Goal: Transaction & Acquisition: Purchase product/service

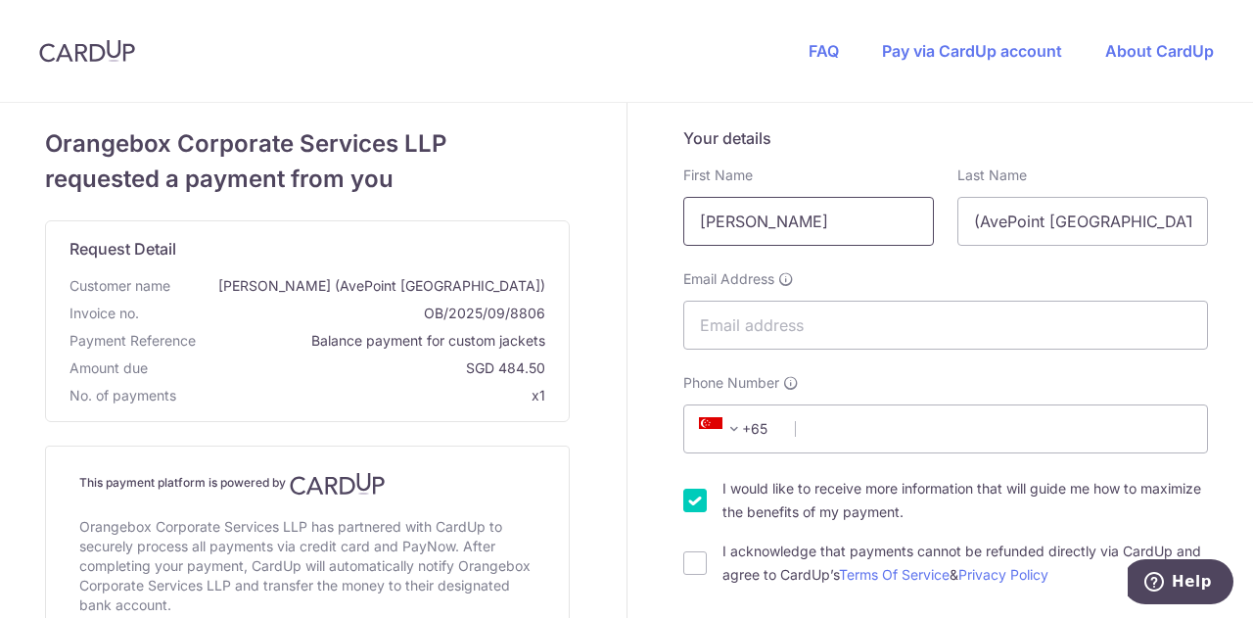
drag, startPoint x: 538, startPoint y: 222, endPoint x: 504, endPoint y: 220, distance: 34.3
type input "[PERSON_NAME]"
type input "[EMAIL_ADDRESS][PERSON_NAME][DOMAIN_NAME]"
type input "85868015"
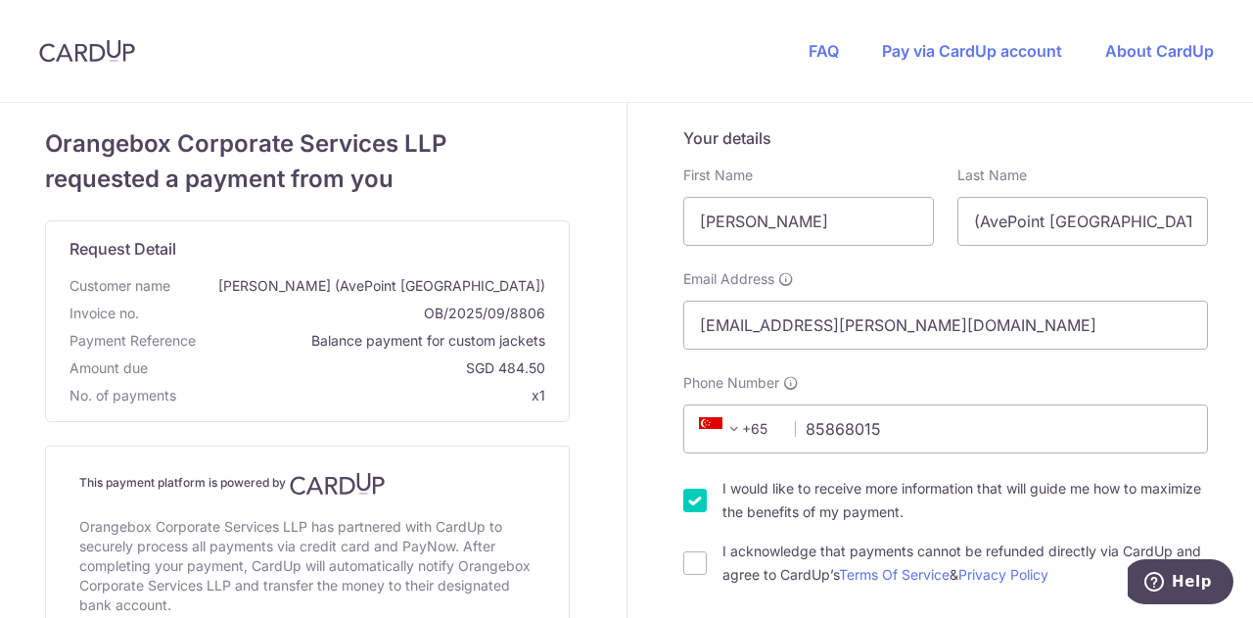
type input "138522"
type input "[GEOGRAPHIC_DATA], [STREET_ADDRESS]"
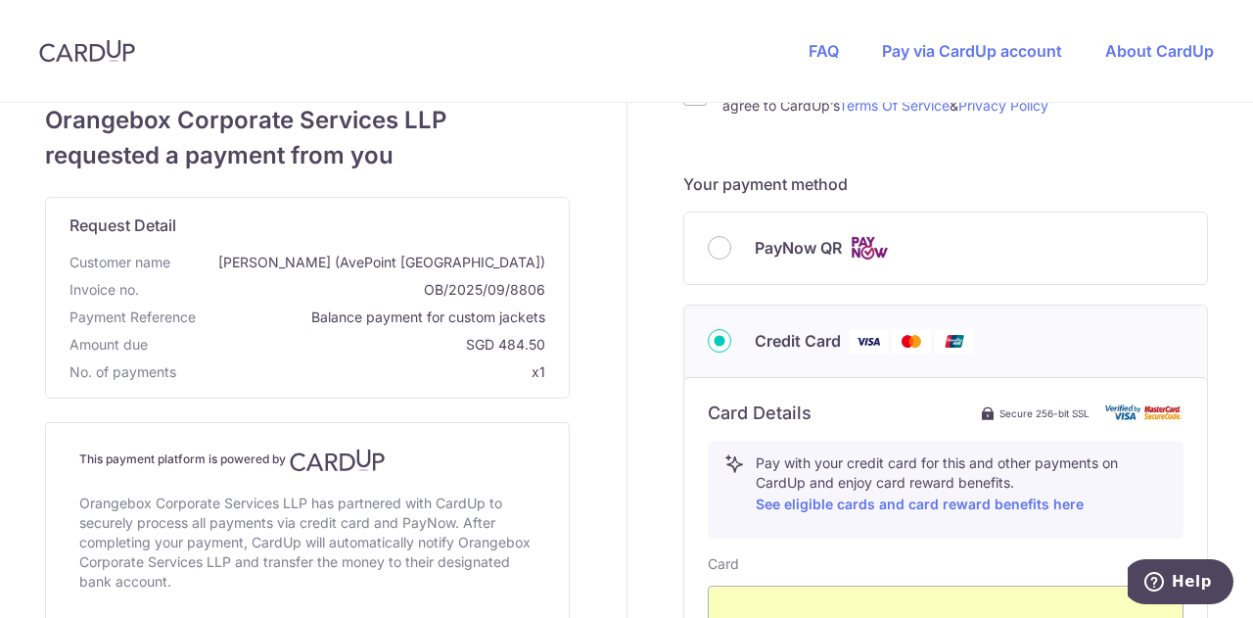
scroll to position [665, 0]
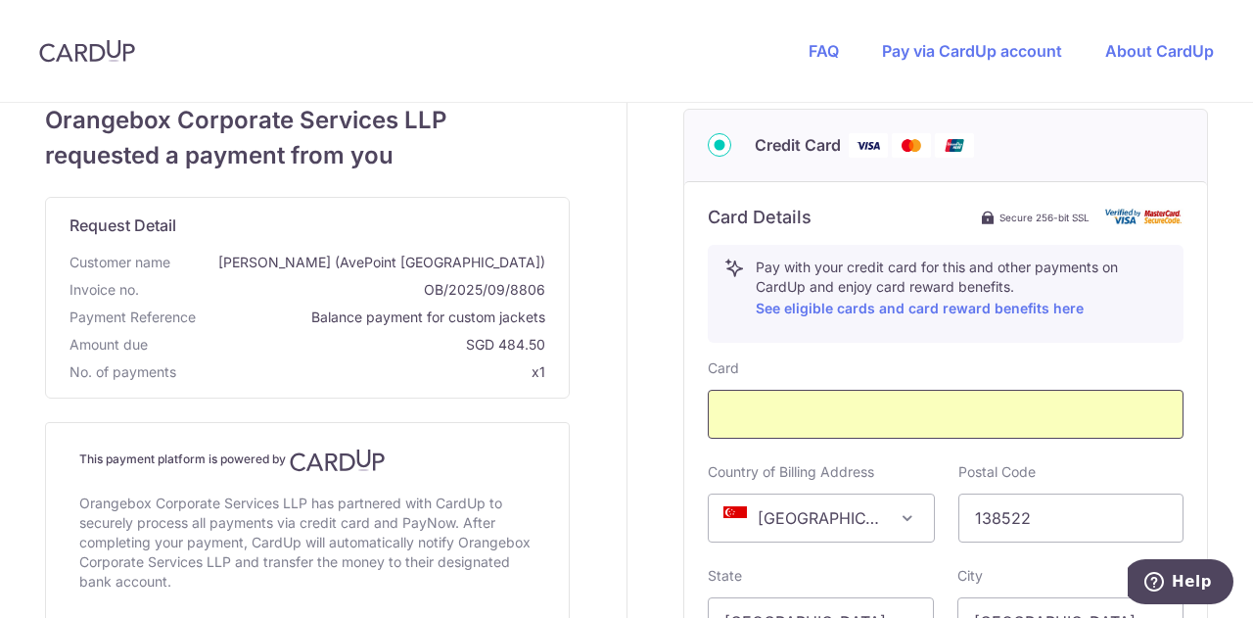
click at [1133, 428] on div at bounding box center [946, 414] width 476 height 49
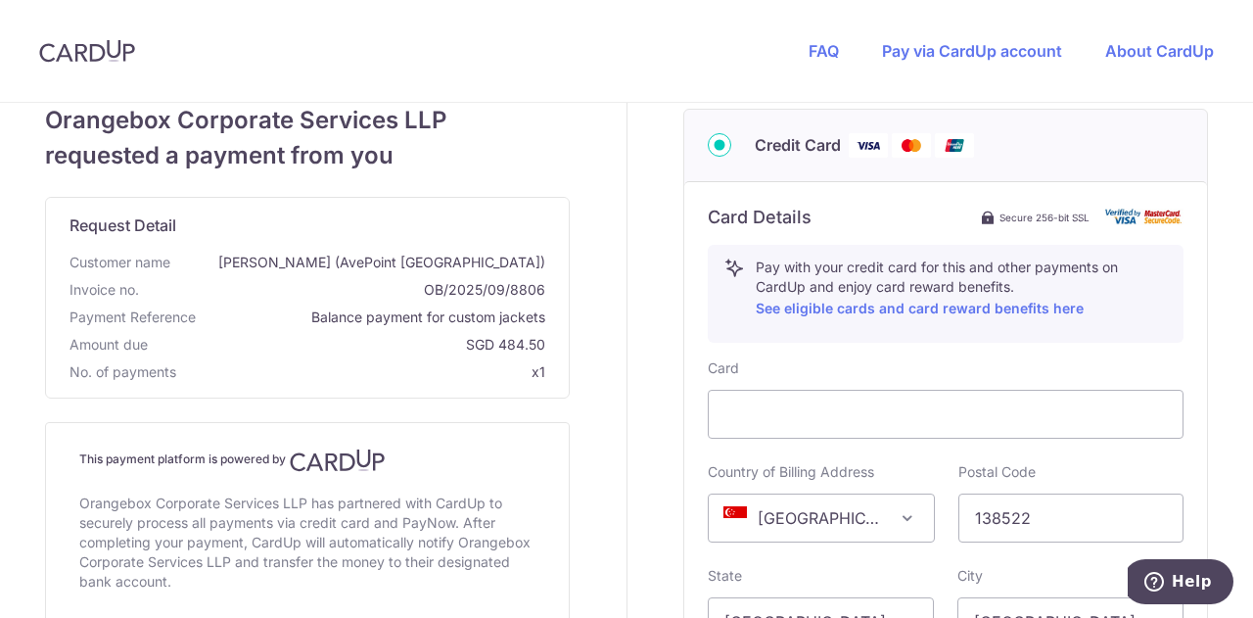
click at [1214, 372] on div "Your details First Name [PERSON_NAME] Last Name (AvePoint [GEOGRAPHIC_DATA]) Em…" at bounding box center [946, 225] width 638 height 1575
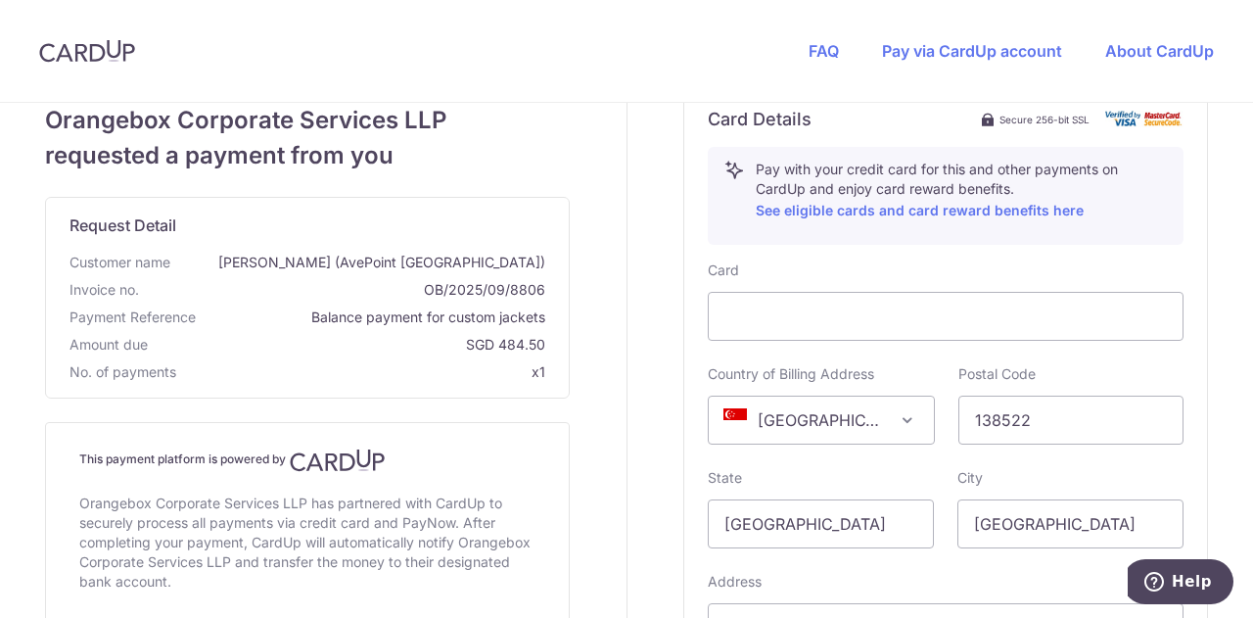
scroll to position [958, 0]
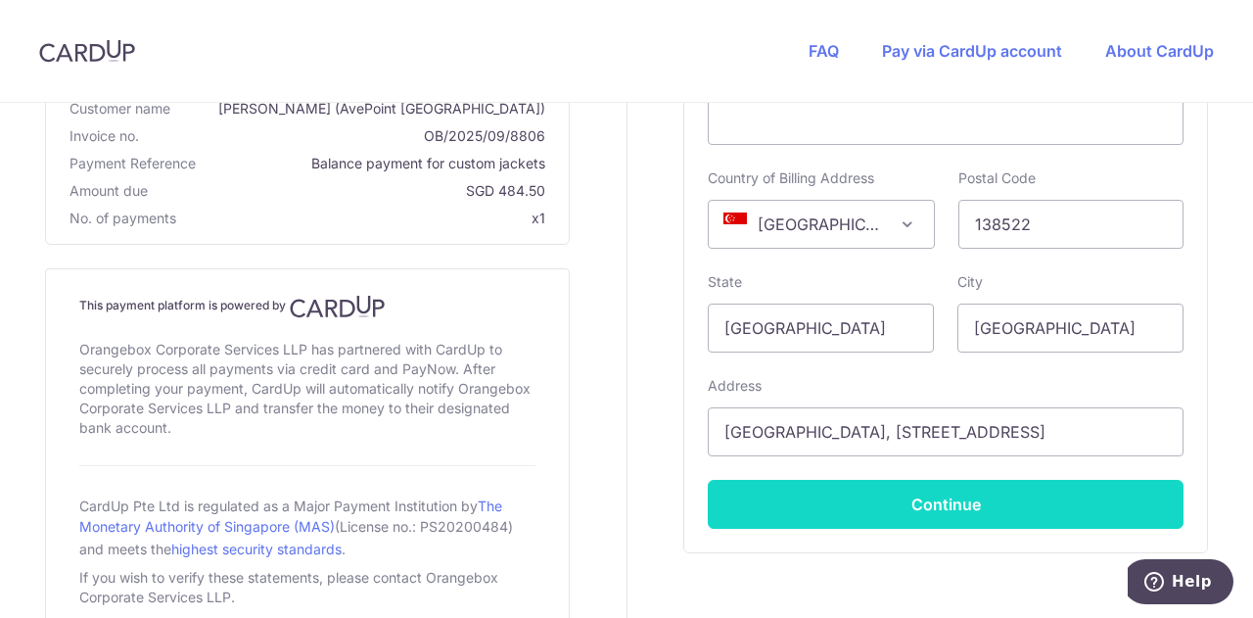
click at [890, 501] on button "Continue" at bounding box center [946, 504] width 476 height 49
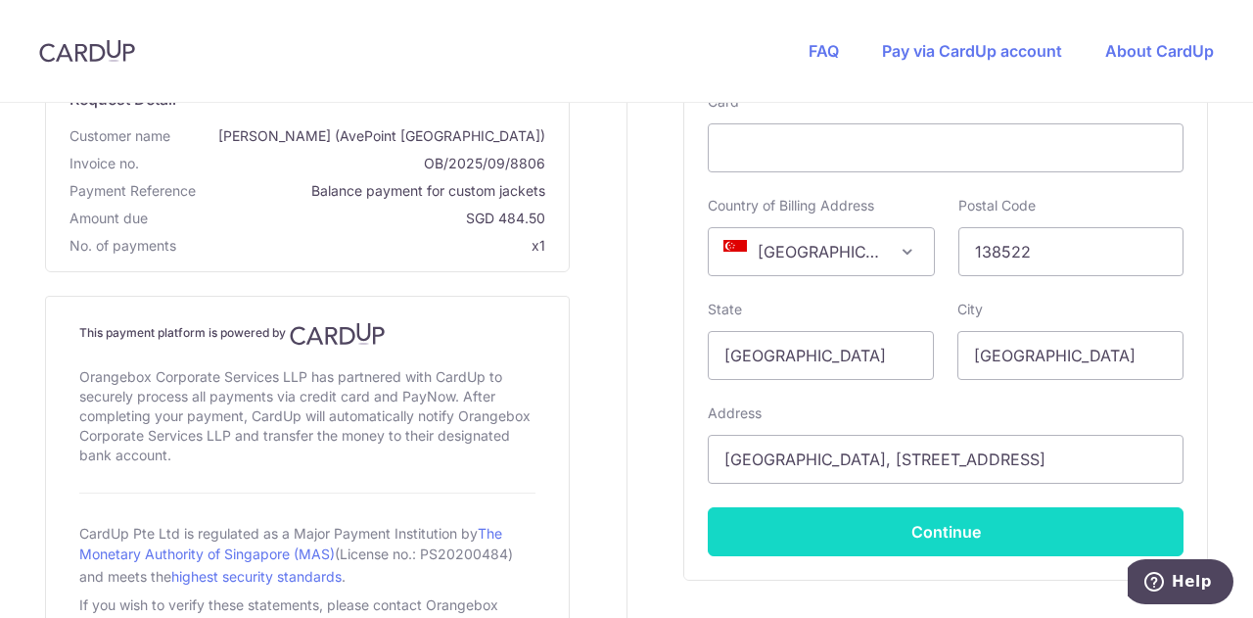
scroll to position [202, 0]
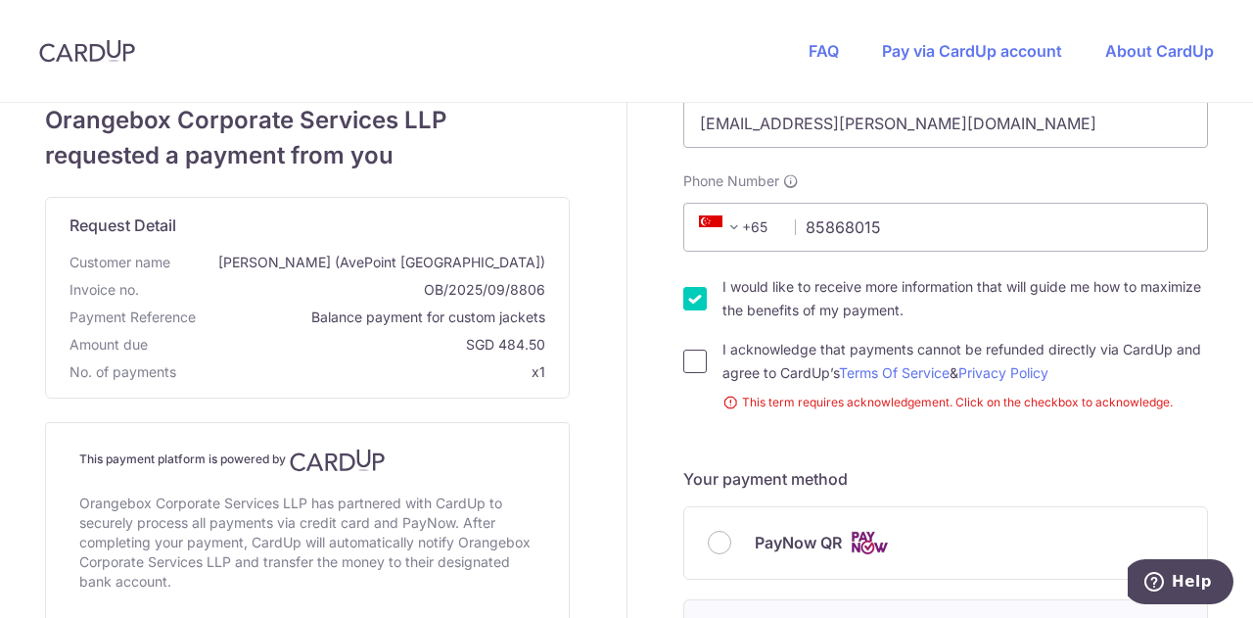
click at [685, 363] on input "I acknowledge that payments cannot be refunded directly via CardUp and agree to…" at bounding box center [694, 360] width 23 height 23
checkbox input "true"
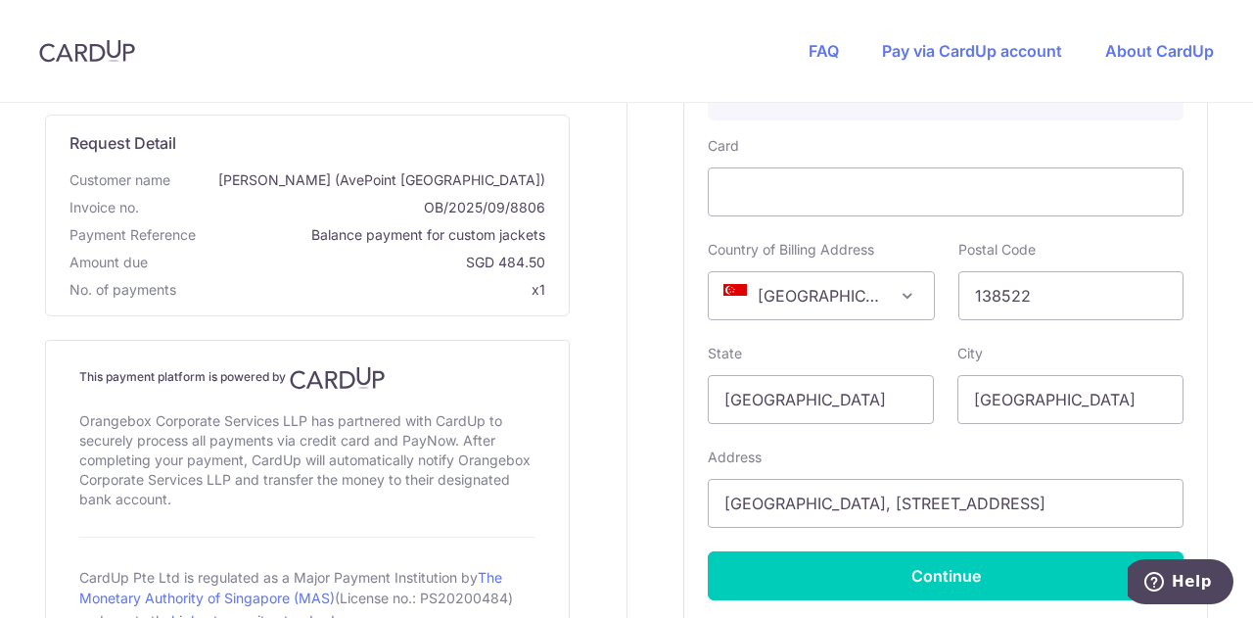
scroll to position [985, 0]
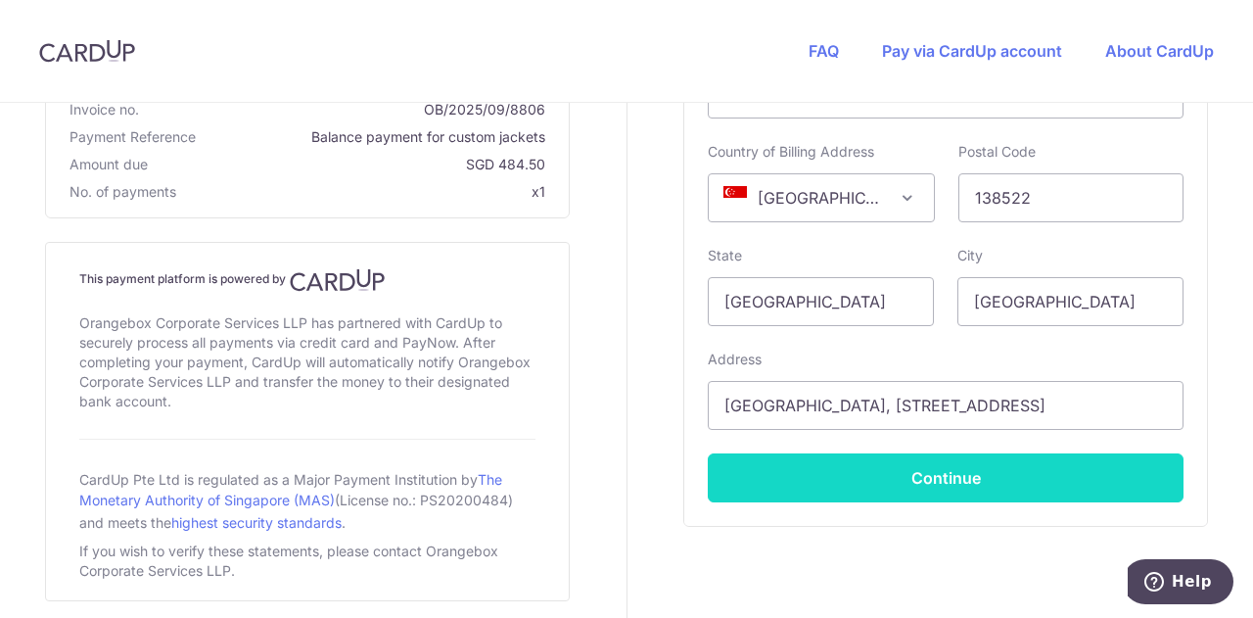
click at [889, 481] on button "Continue" at bounding box center [946, 477] width 476 height 49
type input "**** 0607"
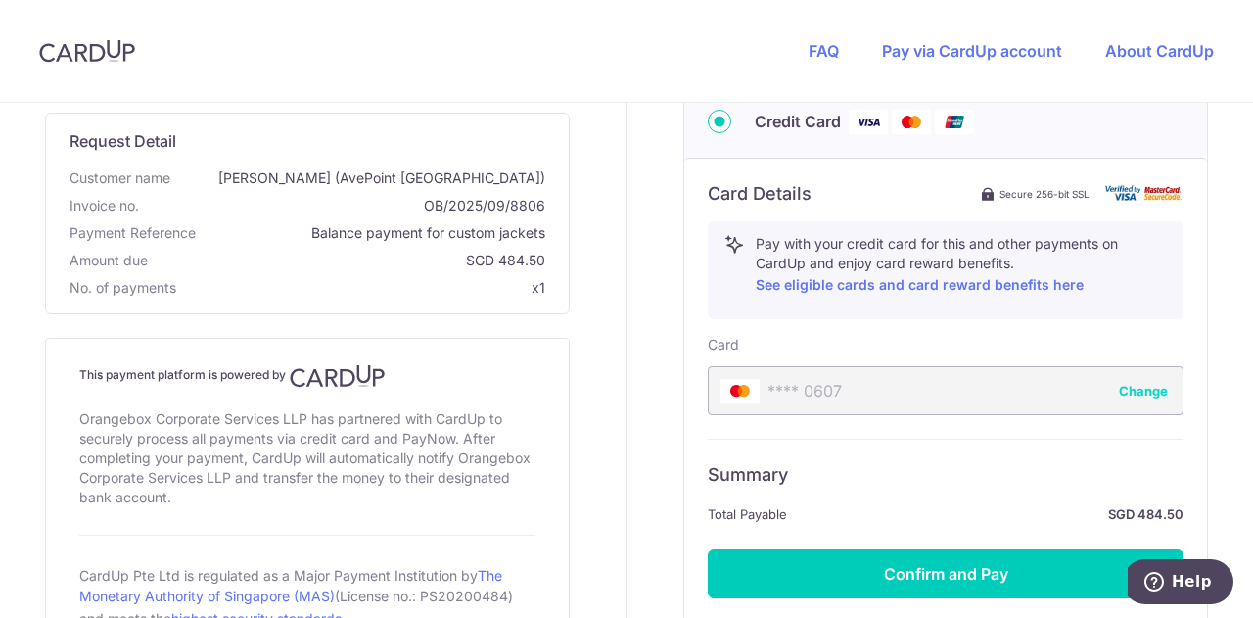
scroll to position [854, 0]
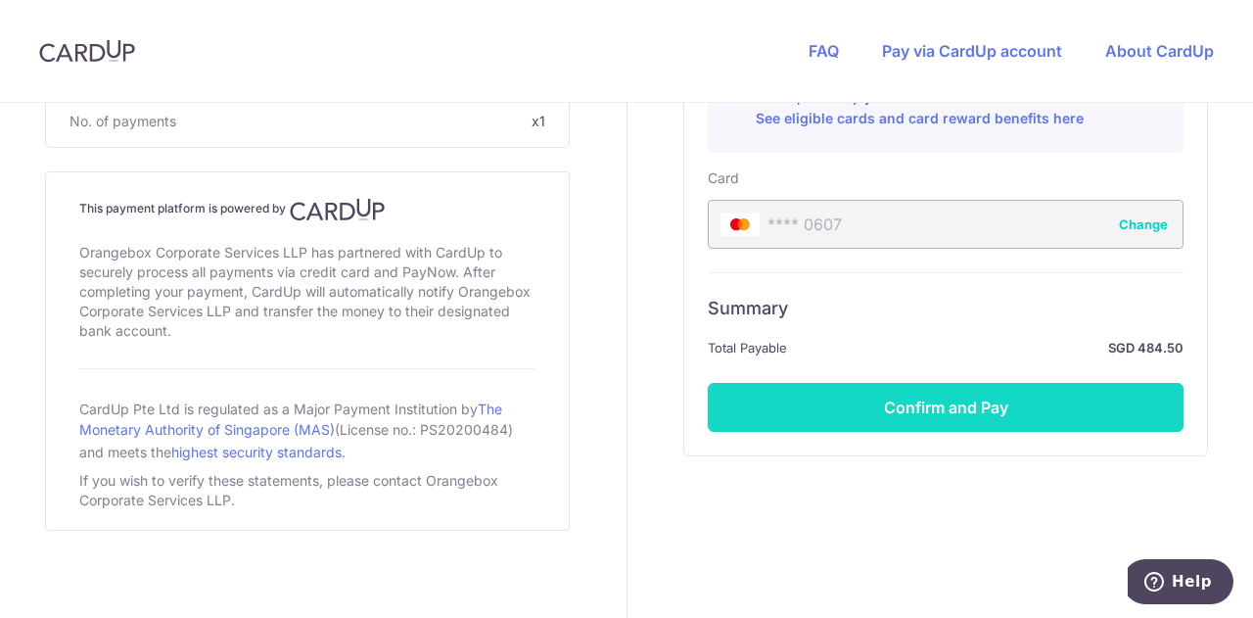
click at [950, 402] on button "Confirm and Pay" at bounding box center [946, 407] width 476 height 49
